Goal: Information Seeking & Learning: Check status

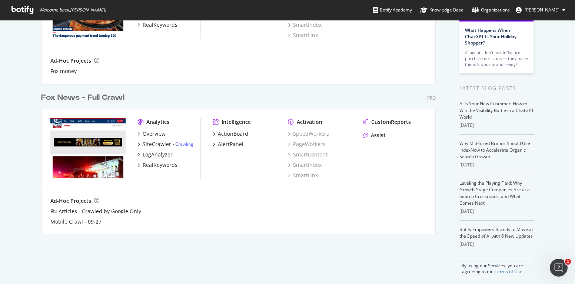
scroll to position [106, 0]
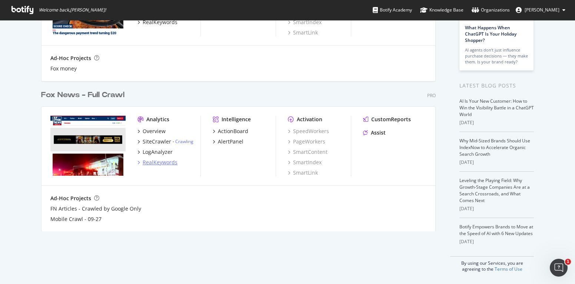
click at [163, 160] on div "RealKeywords" at bounding box center [160, 162] width 35 height 7
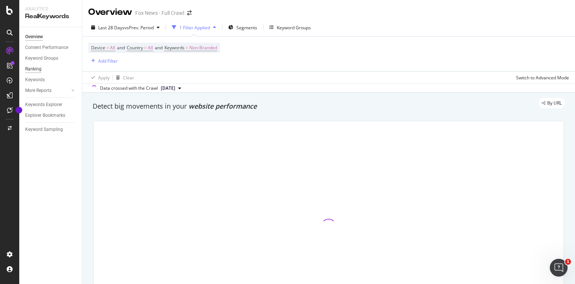
click at [37, 68] on div "Ranking" at bounding box center [33, 69] width 16 height 8
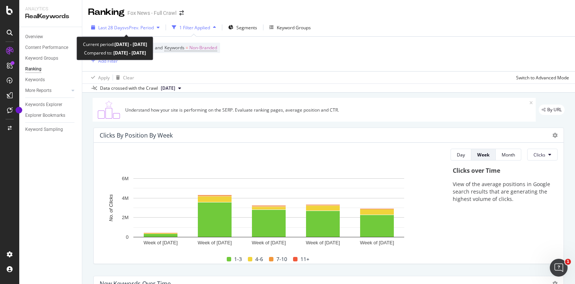
click at [154, 28] on span "vs Prev. Period" at bounding box center [139, 27] width 29 height 6
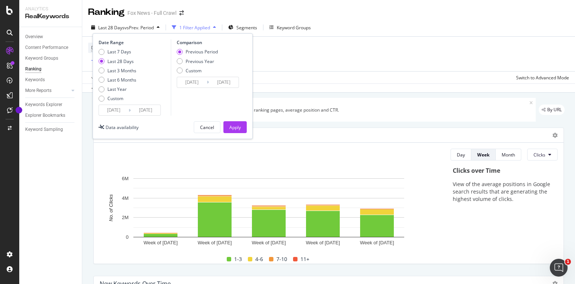
click at [102, 60] on div "Last 28 Days" at bounding box center [102, 61] width 6 height 6
click at [235, 125] on div "Apply" at bounding box center [234, 127] width 11 height 6
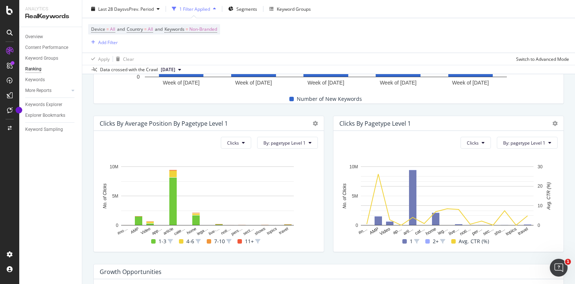
scroll to position [20, 0]
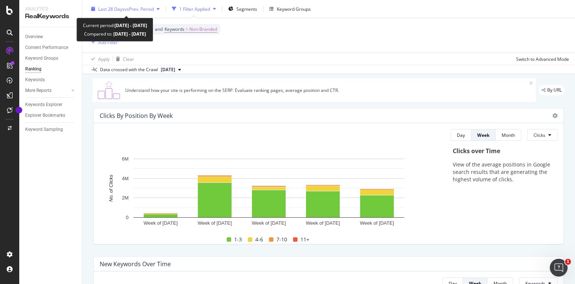
click at [150, 10] on span "vs Prev. Period" at bounding box center [139, 9] width 29 height 6
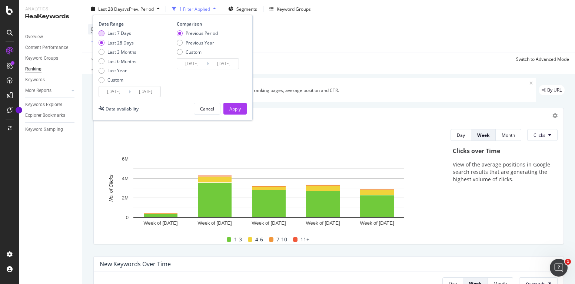
click at [104, 33] on div "Last 7 Days" at bounding box center [102, 33] width 6 height 6
type input "[DATE]"
click at [229, 105] on div "Apply" at bounding box center [234, 108] width 11 height 6
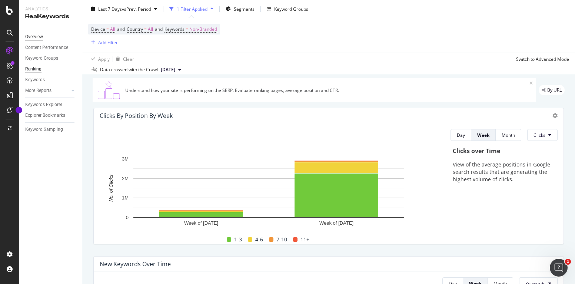
click at [40, 35] on div "Overview" at bounding box center [34, 37] width 18 height 8
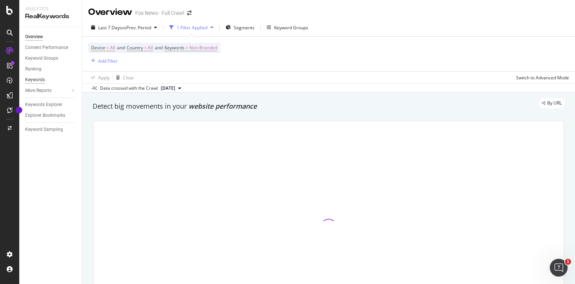
click at [37, 77] on div "Keywords" at bounding box center [35, 80] width 20 height 8
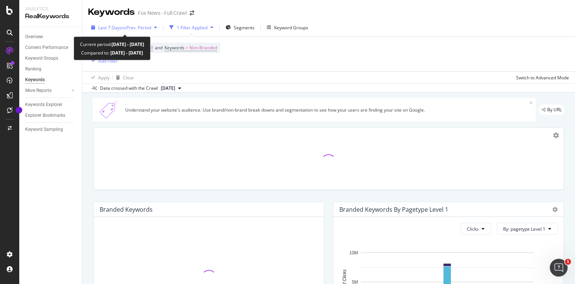
click at [138, 28] on span "vs Prev. Period" at bounding box center [136, 27] width 29 height 6
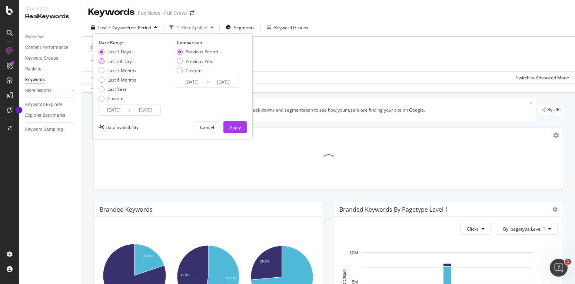
click at [102, 59] on div "Last 28 Days" at bounding box center [102, 61] width 6 height 6
type input "[DATE]"
click at [236, 127] on div "Apply" at bounding box center [234, 127] width 11 height 6
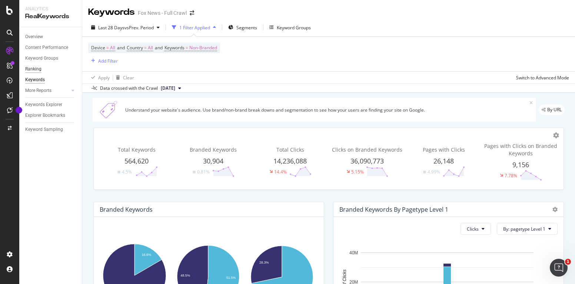
click at [36, 71] on div "Ranking" at bounding box center [33, 69] width 16 height 8
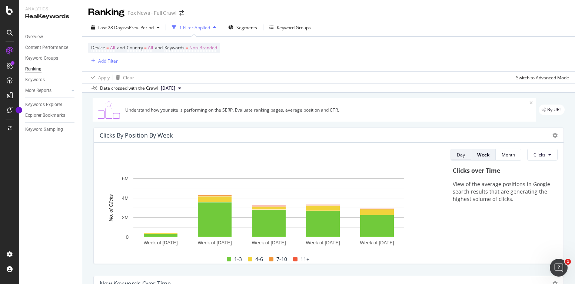
click at [457, 157] on div "Day" at bounding box center [461, 155] width 8 height 6
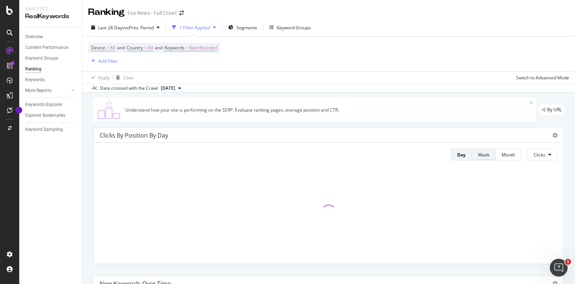
click at [472, 157] on button "Week" at bounding box center [484, 155] width 24 height 12
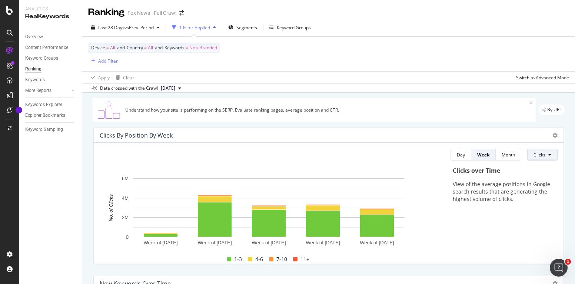
drag, startPoint x: 556, startPoint y: 156, endPoint x: 550, endPoint y: 155, distance: 6.5
click at [556, 156] on div "Day Week Month Clicks Hold CMD (⌘) while clicking to filter the report. Week of…" at bounding box center [329, 203] width 470 height 121
click at [547, 155] on button "Clicks" at bounding box center [542, 155] width 30 height 12
click at [545, 166] on span "Rankings" at bounding box center [542, 169] width 28 height 7
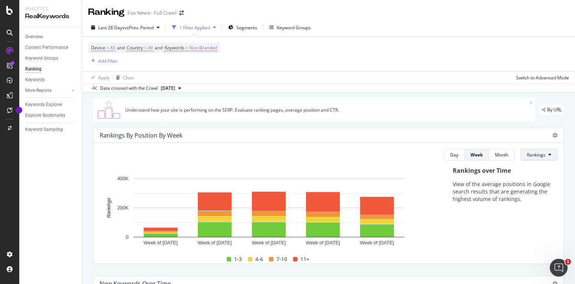
click at [526, 159] on button "Rankings" at bounding box center [539, 155] width 37 height 12
click at [530, 179] on div "Clicks" at bounding box center [536, 183] width 40 height 11
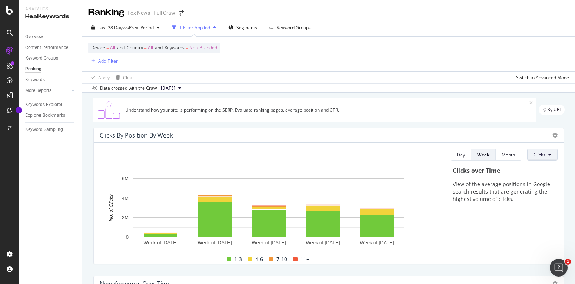
click at [527, 154] on button "Clicks" at bounding box center [542, 155] width 30 height 12
click at [540, 172] on span "Rankings" at bounding box center [542, 169] width 28 height 7
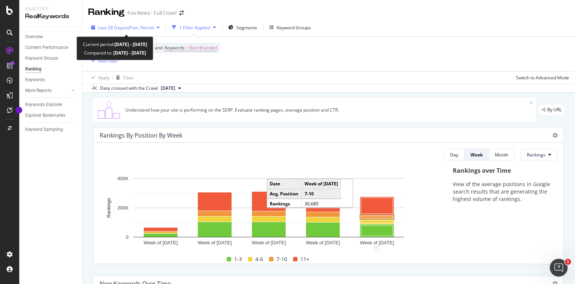
click at [151, 30] on span "vs Prev. Period" at bounding box center [139, 27] width 29 height 6
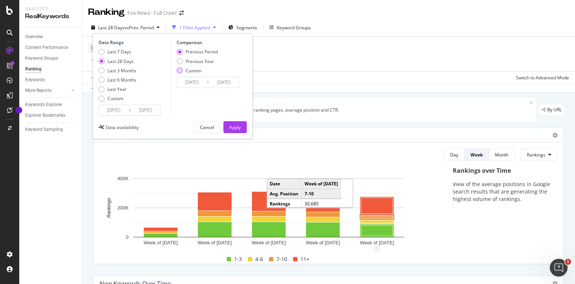
click at [180, 69] on div "Custom" at bounding box center [180, 70] width 6 height 6
click at [192, 78] on input "[DATE]" at bounding box center [192, 82] width 30 height 10
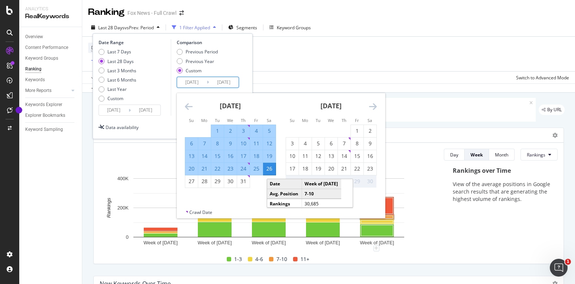
click at [360, 198] on td "Calendar" at bounding box center [357, 194] width 13 height 13
click at [367, 206] on div "[DATE] 1 2 3 4 5 6 7 8 9 10 11 12 13 14 15 16 17 18 19 20 21 22 23 24 25 26 27 …" at bounding box center [281, 151] width 208 height 116
click at [255, 196] on div "[DATE] 1 2 3 4 5 6 7 8 9 10 11 12 13 14 15 16 17 18 19 20 21 22 23 24 25 26 27 …" at bounding box center [381, 146] width 403 height 107
click at [316, 169] on div "19" at bounding box center [318, 168] width 13 height 7
type input "[DATE]"
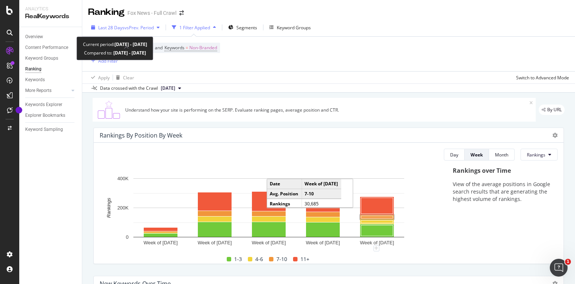
click at [130, 31] on div "Last 28 Days vs Prev. Period" at bounding box center [125, 27] width 74 height 11
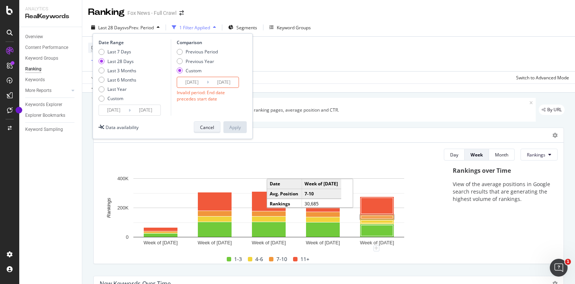
click at [216, 124] on button "Cancel" at bounding box center [207, 127] width 27 height 12
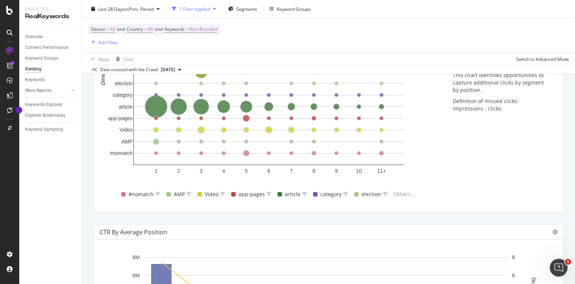
scroll to position [753, 0]
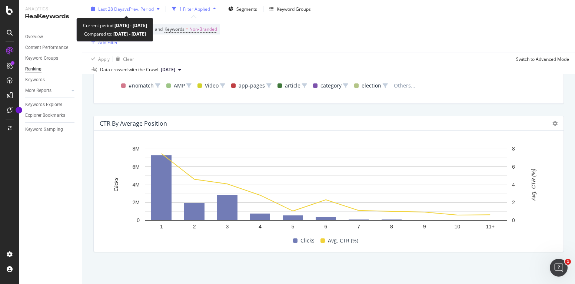
click at [142, 10] on span "vs Prev. Period" at bounding box center [139, 9] width 29 height 6
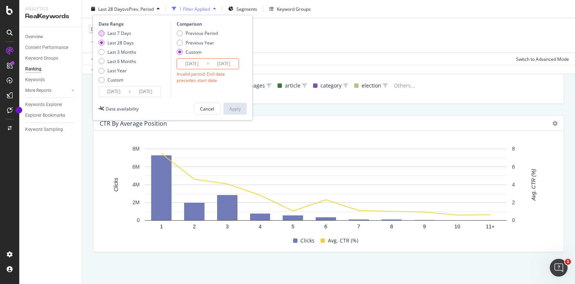
click at [106, 32] on div "Last 7 Days" at bounding box center [118, 33] width 38 height 6
type input "[DATE]"
click at [241, 107] on div "Apply" at bounding box center [234, 108] width 11 height 6
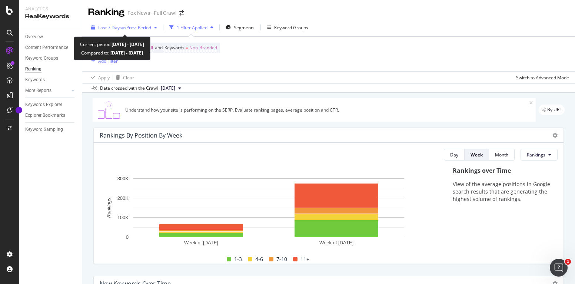
click at [142, 28] on span "vs Prev. Period" at bounding box center [136, 27] width 29 height 6
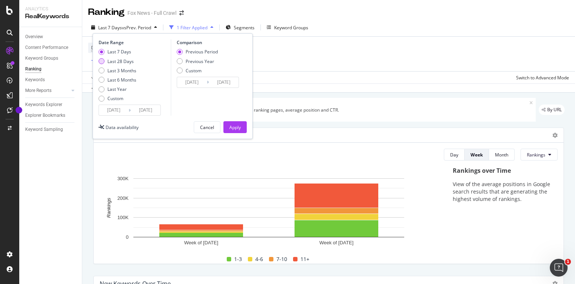
click at [105, 59] on div "Last 28 Days" at bounding box center [118, 61] width 38 height 6
type input "[DATE]"
click at [233, 128] on div "Apply" at bounding box center [234, 127] width 11 height 6
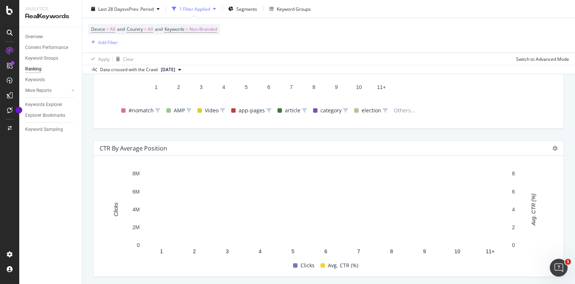
scroll to position [735, 0]
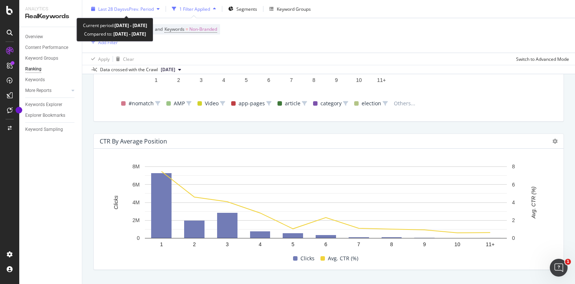
click at [125, 12] on div "Last 28 Days vs Prev. Period" at bounding box center [126, 9] width 56 height 6
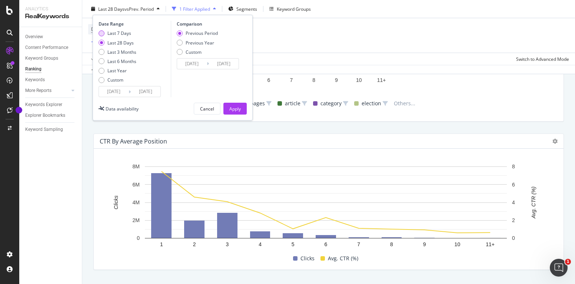
click at [106, 34] on div "Last 7 Days" at bounding box center [118, 33] width 38 height 6
type input "[DATE]"
click at [231, 108] on div "Apply" at bounding box center [234, 108] width 11 height 6
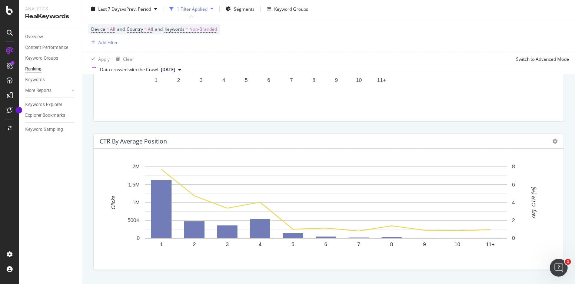
scroll to position [753, 0]
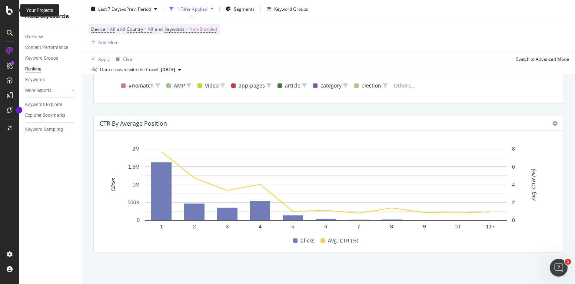
click at [4, 6] on div at bounding box center [10, 10] width 18 height 9
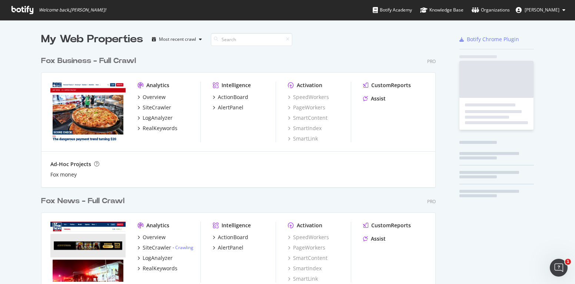
scroll to position [278, 564]
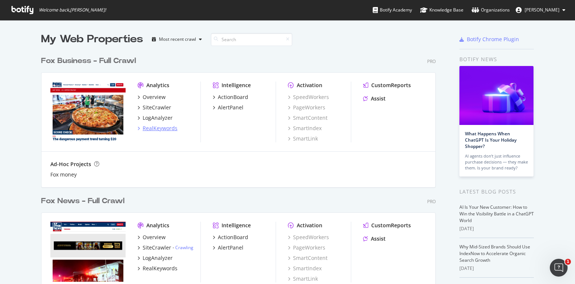
click at [154, 126] on div "RealKeywords" at bounding box center [160, 128] width 35 height 7
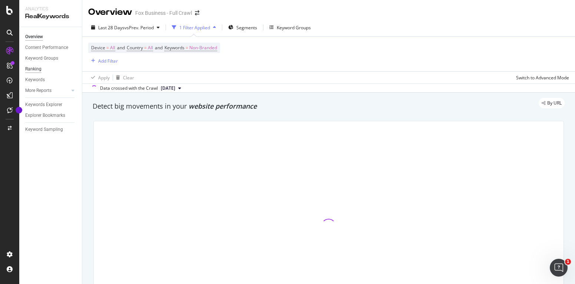
click at [37, 70] on div "Ranking" at bounding box center [33, 69] width 16 height 8
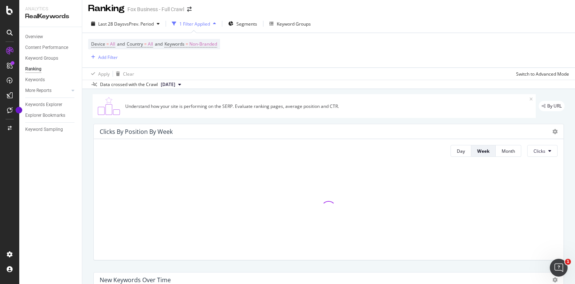
scroll to position [4, 0]
click at [541, 153] on button "Clicks" at bounding box center [542, 150] width 30 height 12
click at [538, 166] on span "Rankings" at bounding box center [542, 165] width 28 height 7
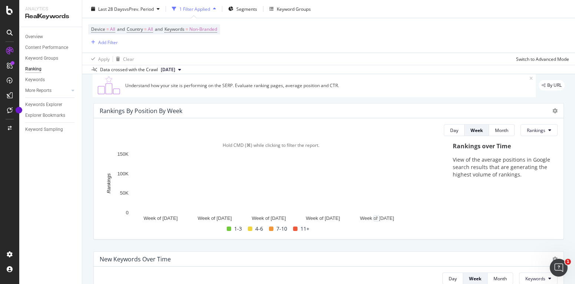
scroll to position [28, 0]
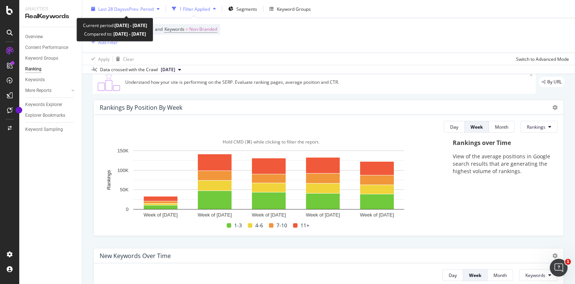
click at [126, 10] on span "vs Prev. Period" at bounding box center [139, 9] width 29 height 6
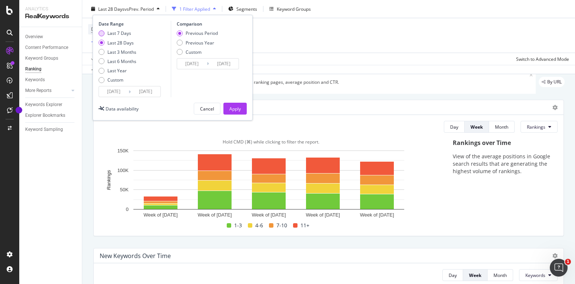
click at [100, 32] on div "Last 7 Days" at bounding box center [102, 33] width 6 height 6
type input "[DATE]"
drag, startPoint x: 227, startPoint y: 105, endPoint x: 252, endPoint y: 112, distance: 26.5
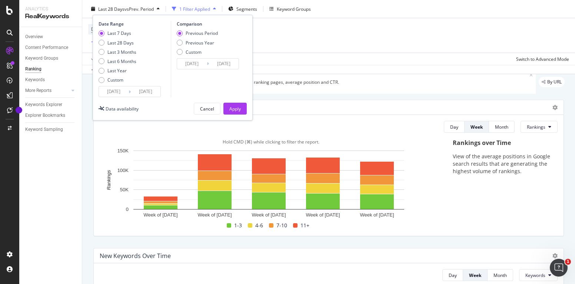
click at [227, 105] on button "Apply" at bounding box center [234, 109] width 23 height 12
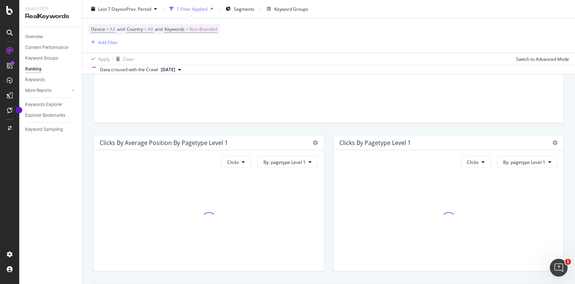
scroll to position [753, 0]
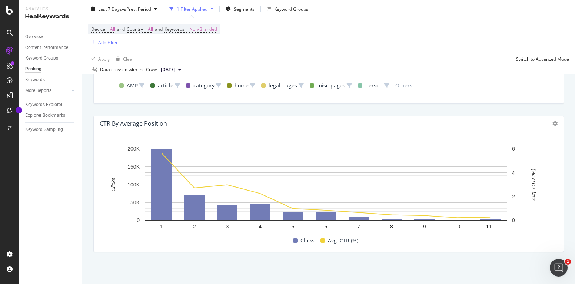
click at [32, 69] on div "Ranking" at bounding box center [33, 69] width 16 height 8
click at [6, 14] on icon at bounding box center [9, 10] width 7 height 9
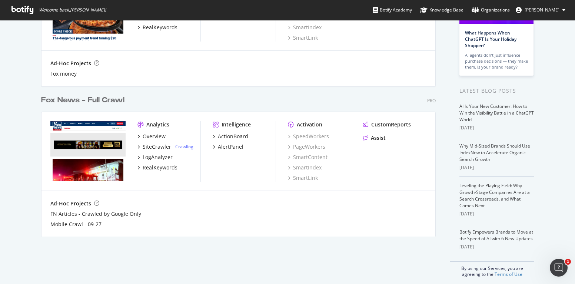
scroll to position [106, 0]
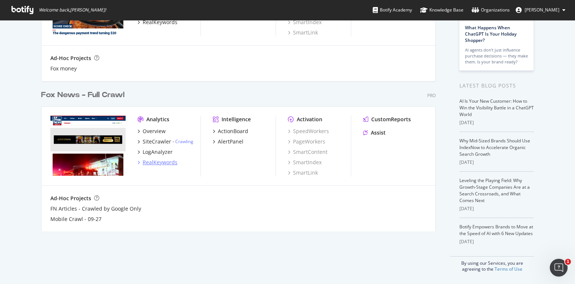
click at [157, 160] on div "RealKeywords" at bounding box center [160, 162] width 35 height 7
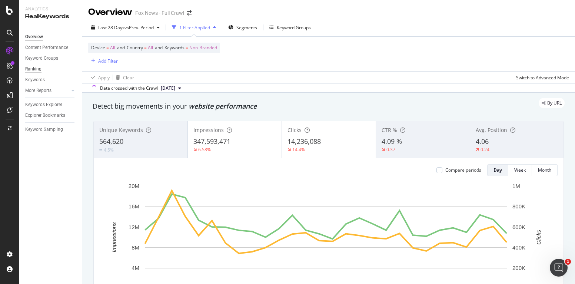
click at [42, 72] on link "Ranking" at bounding box center [51, 69] width 52 height 8
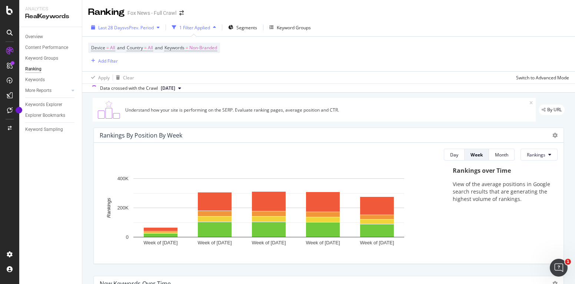
click at [125, 28] on span "vs Prev. Period" at bounding box center [139, 27] width 29 height 6
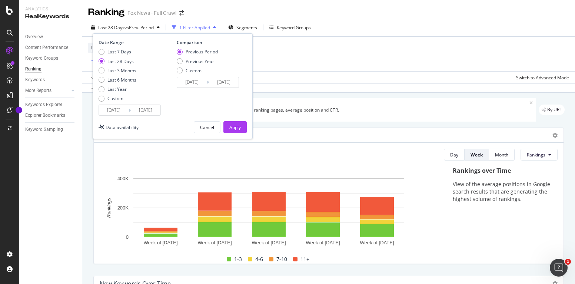
click at [119, 109] on input "[DATE]" at bounding box center [114, 110] width 30 height 10
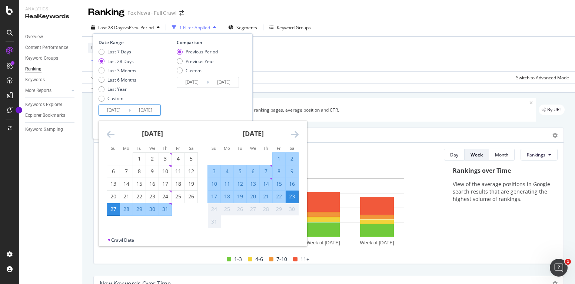
click at [212, 185] on div "10" at bounding box center [214, 183] width 13 height 7
type input "[DATE]"
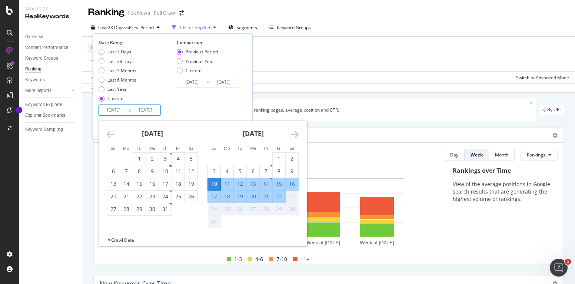
click at [292, 184] on div "16" at bounding box center [292, 183] width 13 height 7
type input "[DATE]"
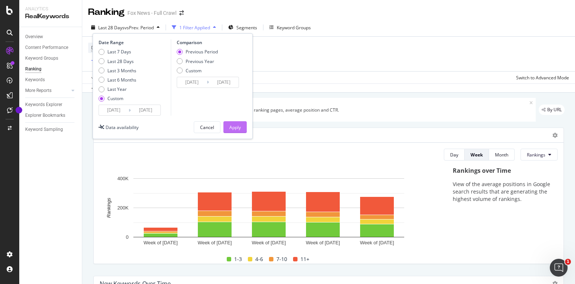
click at [241, 127] on div "Apply" at bounding box center [234, 127] width 11 height 6
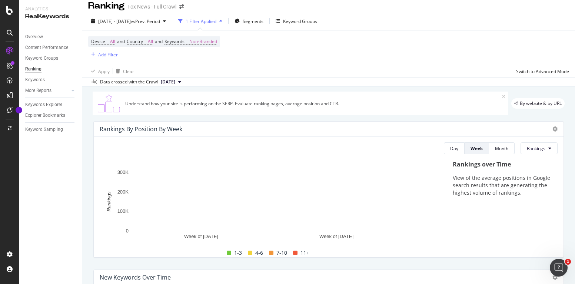
scroll to position [7, 0]
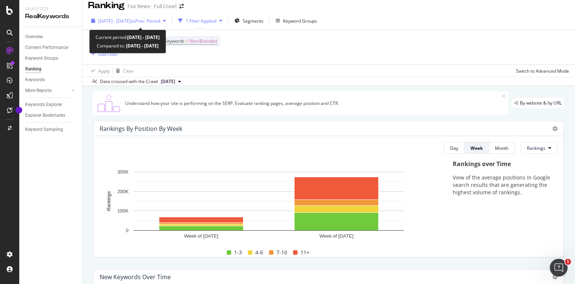
click at [158, 18] on span "vs Prev. Period" at bounding box center [145, 21] width 29 height 6
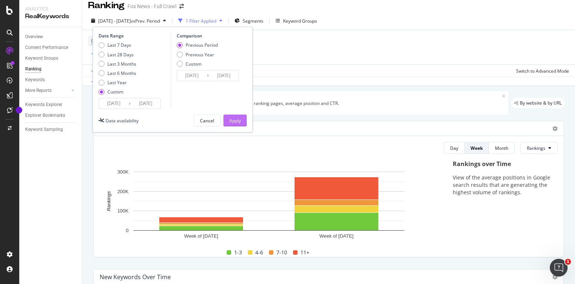
click at [230, 116] on div "Apply" at bounding box center [234, 120] width 11 height 11
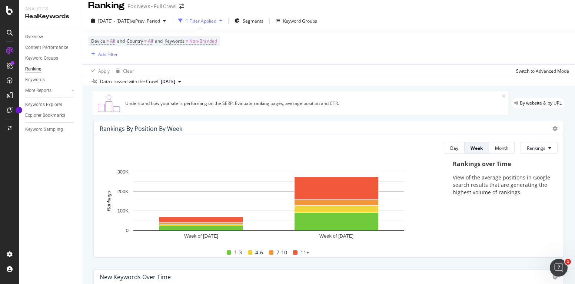
click at [225, 25] on div "1 Filter Applied" at bounding box center [200, 20] width 50 height 11
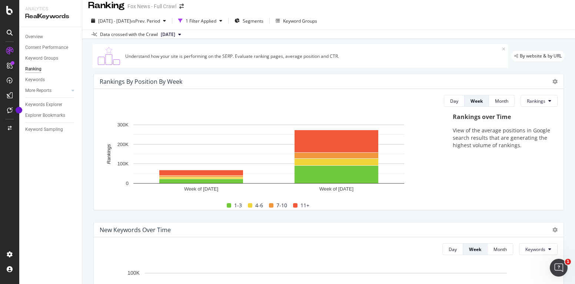
click at [38, 73] on div "Ranking" at bounding box center [33, 69] width 16 height 8
click at [46, 17] on div "RealKeywords" at bounding box center [50, 16] width 51 height 9
click at [35, 35] on div "Overview" at bounding box center [34, 37] width 18 height 8
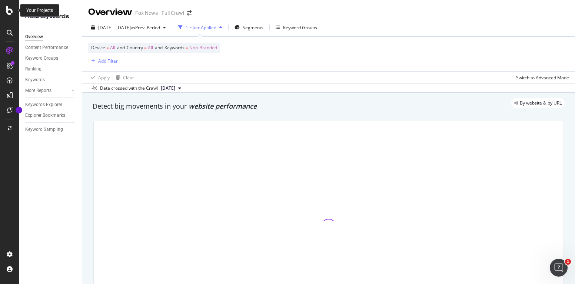
click at [14, 13] on div at bounding box center [10, 10] width 18 height 9
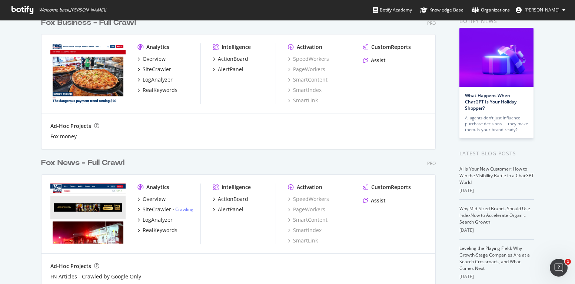
scroll to position [65, 0]
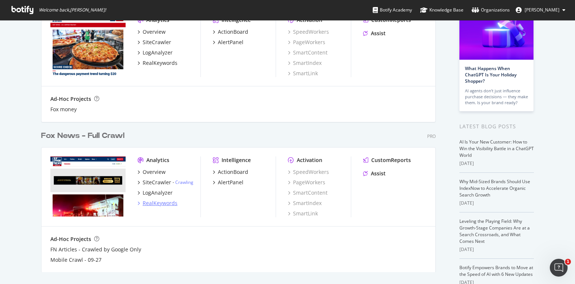
click at [149, 202] on div "RealKeywords" at bounding box center [160, 202] width 35 height 7
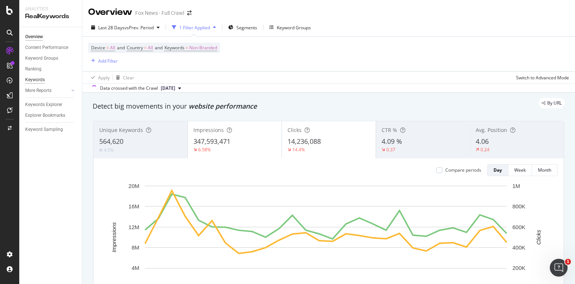
click at [41, 78] on div "Keywords" at bounding box center [35, 80] width 20 height 8
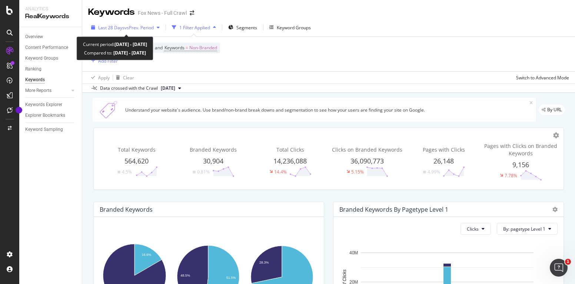
click at [126, 30] on span "vs Prev. Period" at bounding box center [139, 27] width 29 height 6
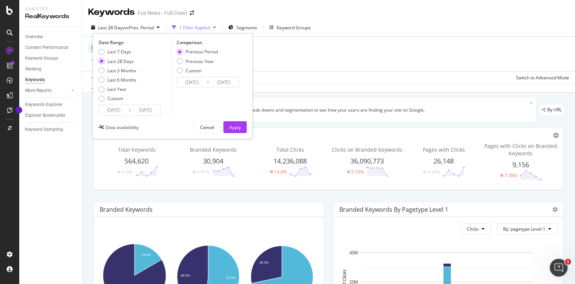
click at [105, 51] on div "Last 7 Days" at bounding box center [118, 52] width 38 height 6
type input "[DATE]"
click at [239, 129] on div "Apply" at bounding box center [234, 127] width 11 height 6
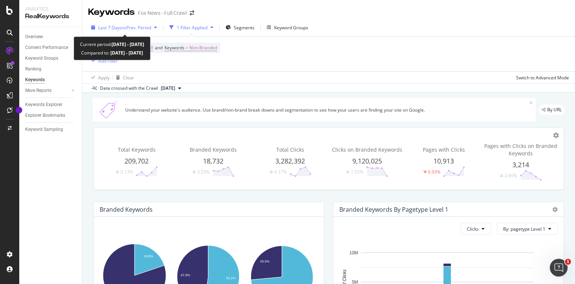
click at [148, 30] on span "vs Prev. Period" at bounding box center [136, 27] width 29 height 6
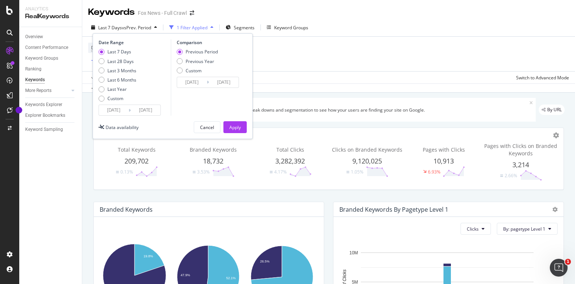
click at [131, 108] on input "[DATE]" at bounding box center [146, 110] width 30 height 10
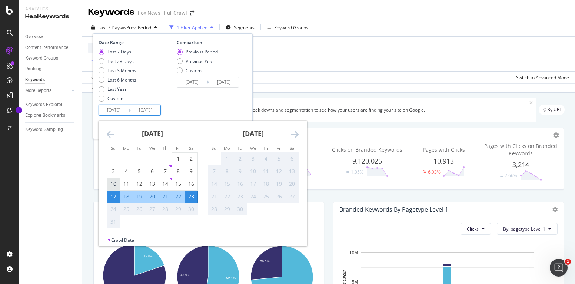
click at [114, 185] on div "10" at bounding box center [113, 183] width 13 height 7
type input "[DATE]"
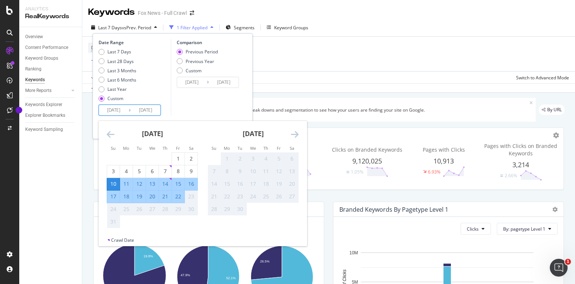
click at [191, 185] on div "16" at bounding box center [191, 183] width 13 height 7
type input "[DATE]"
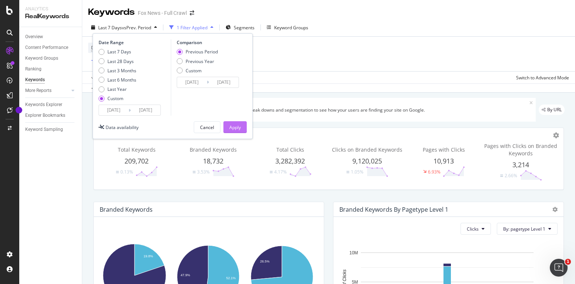
click at [231, 126] on div "Apply" at bounding box center [234, 127] width 11 height 6
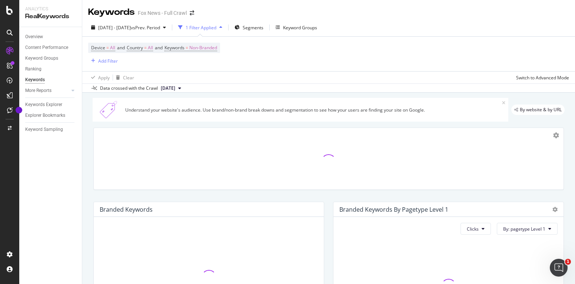
scroll to position [235, 0]
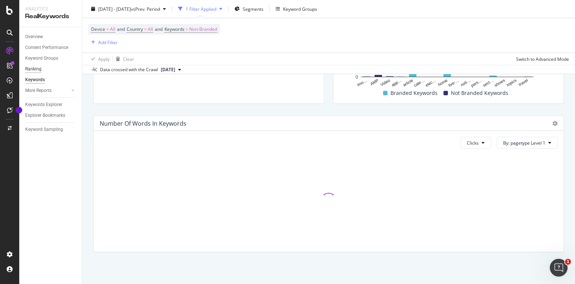
click at [37, 68] on div "Ranking" at bounding box center [33, 69] width 16 height 8
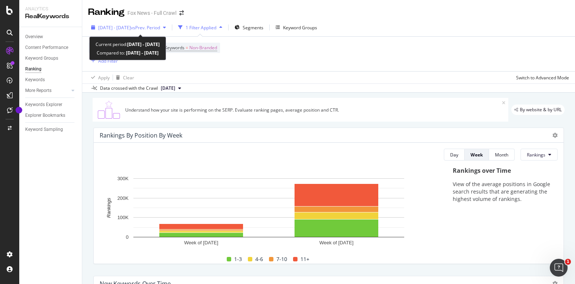
click at [157, 30] on div "[DATE] - [DATE] vs Prev. Period" at bounding box center [129, 27] width 62 height 6
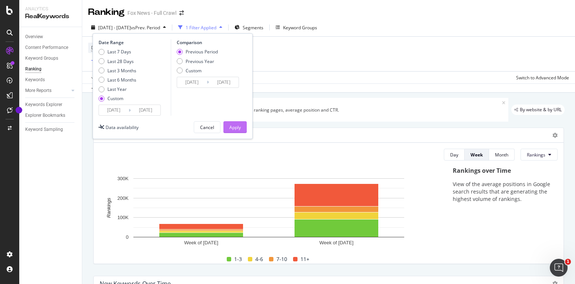
click at [237, 125] on div "Apply" at bounding box center [234, 127] width 11 height 6
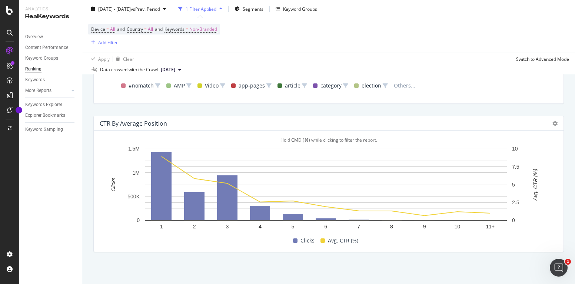
scroll to position [753, 0]
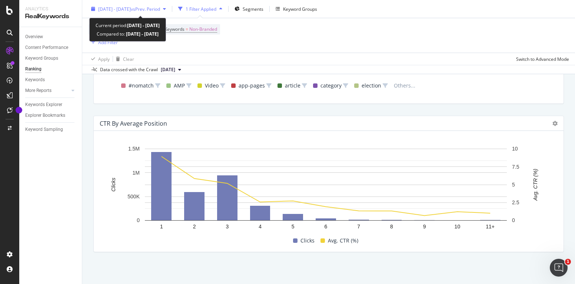
click at [129, 11] on span "[DATE] - [DATE]" at bounding box center [114, 9] width 33 height 6
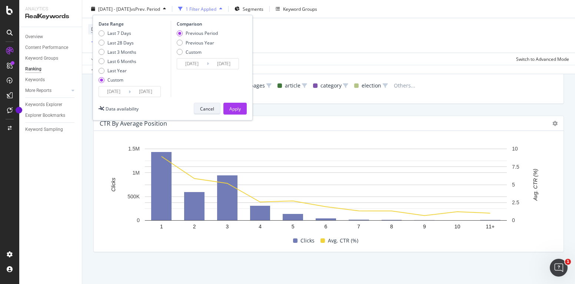
click at [201, 108] on div "Cancel" at bounding box center [207, 108] width 14 height 6
